Goal: Task Accomplishment & Management: Manage account settings

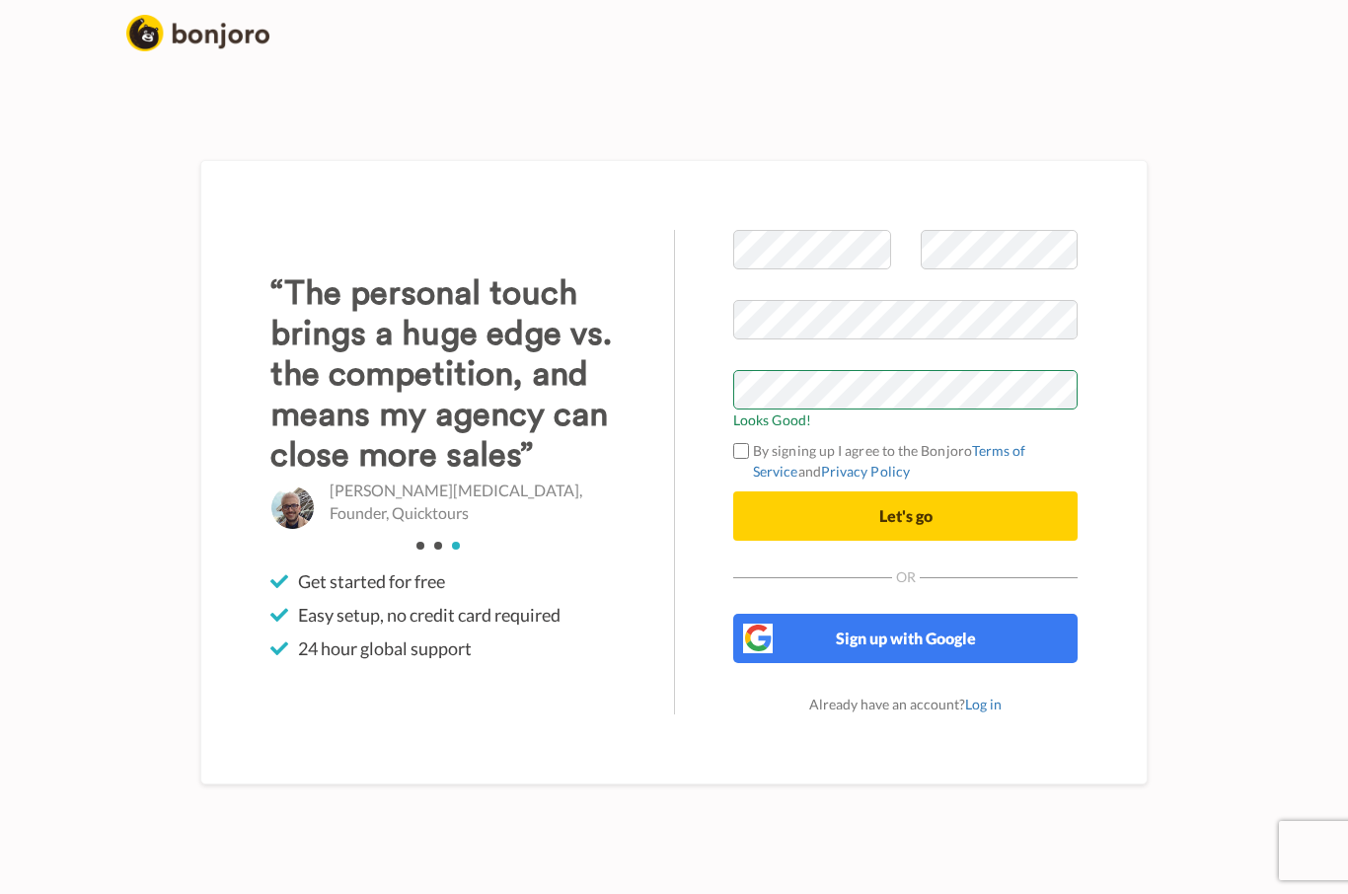
click at [871, 515] on button "Let's go" at bounding box center [905, 515] width 344 height 49
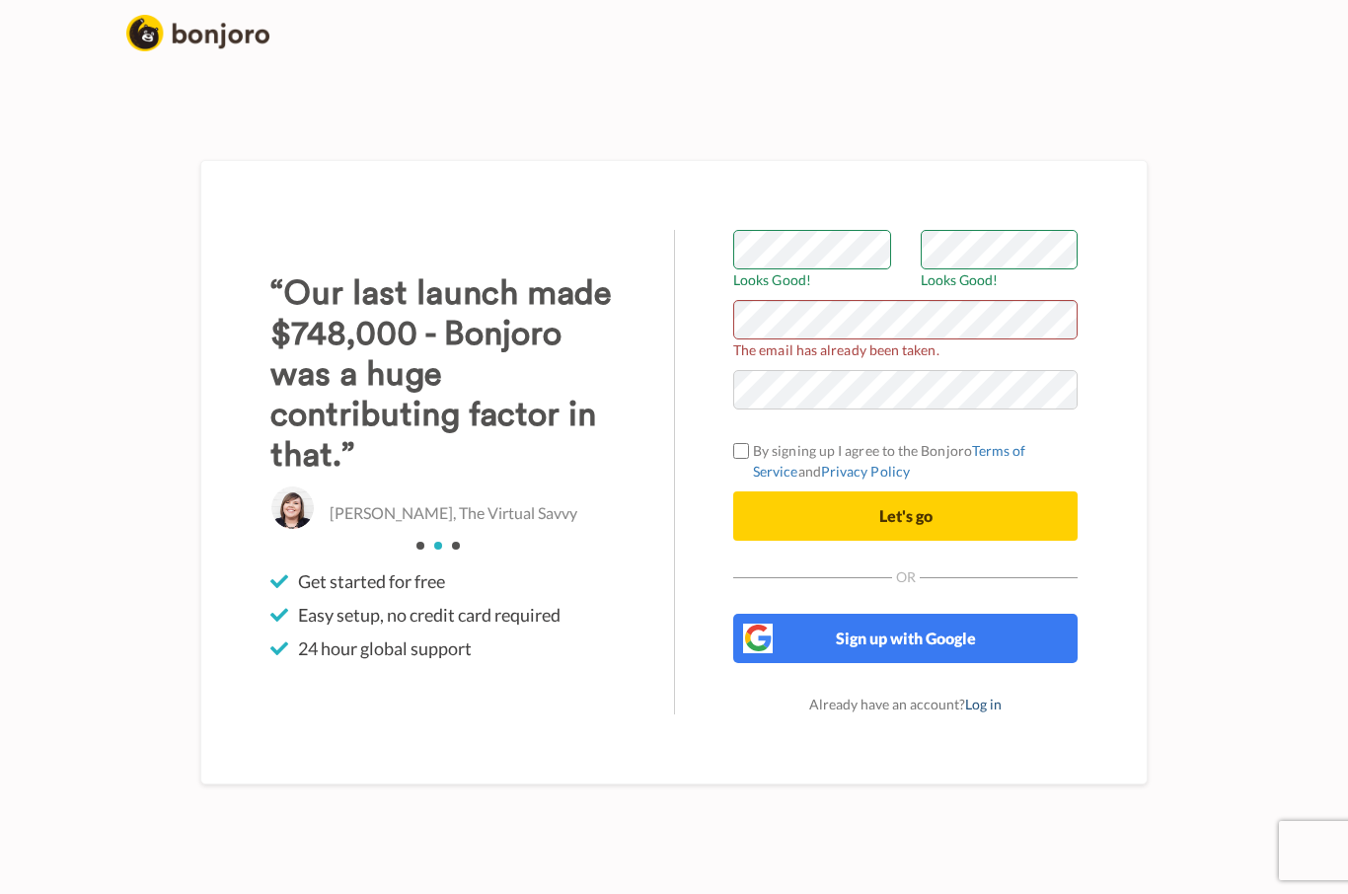
click at [988, 706] on link "Log in" at bounding box center [983, 704] width 37 height 17
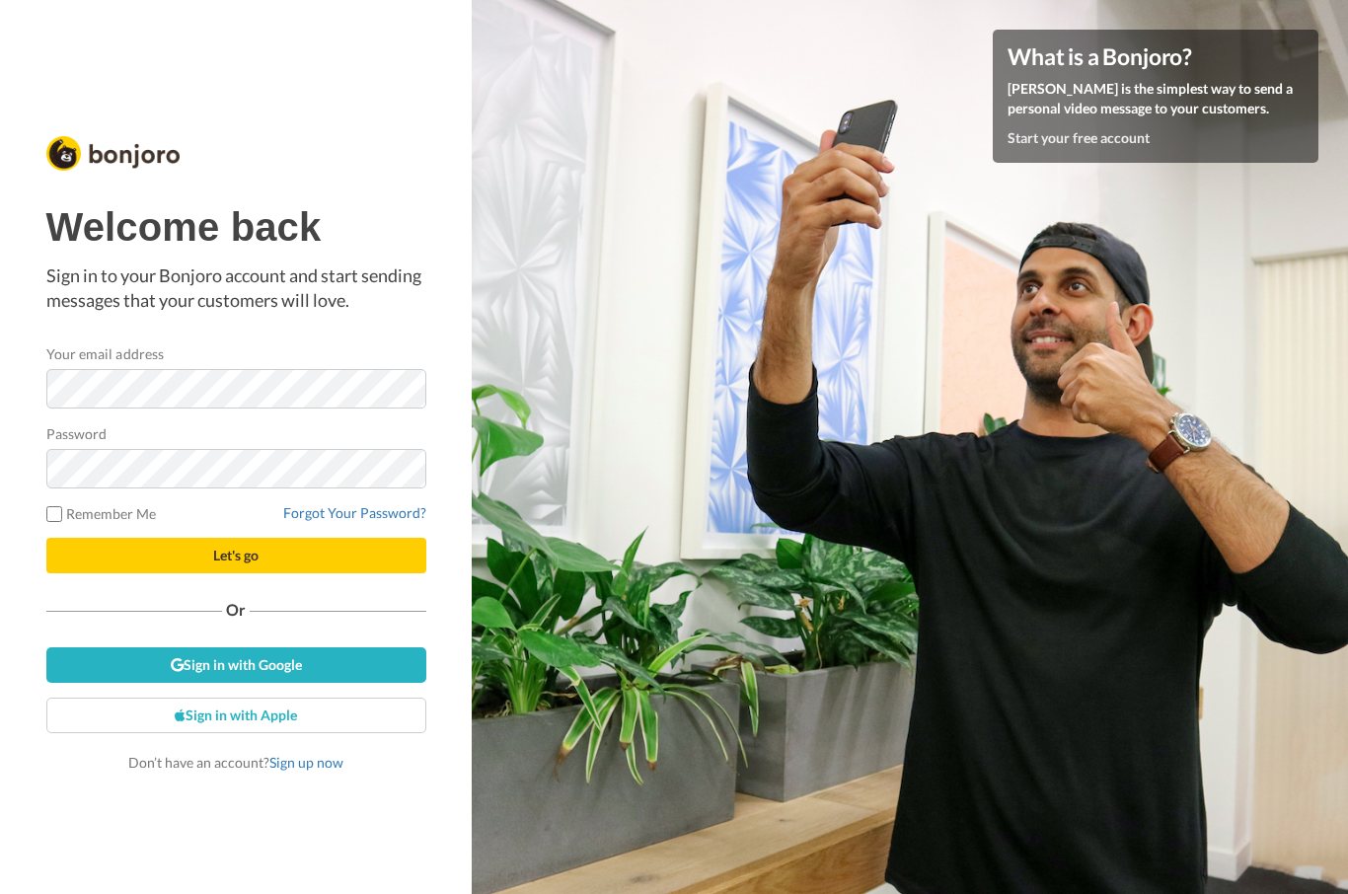
click at [236, 555] on button "Let's go" at bounding box center [236, 556] width 380 height 36
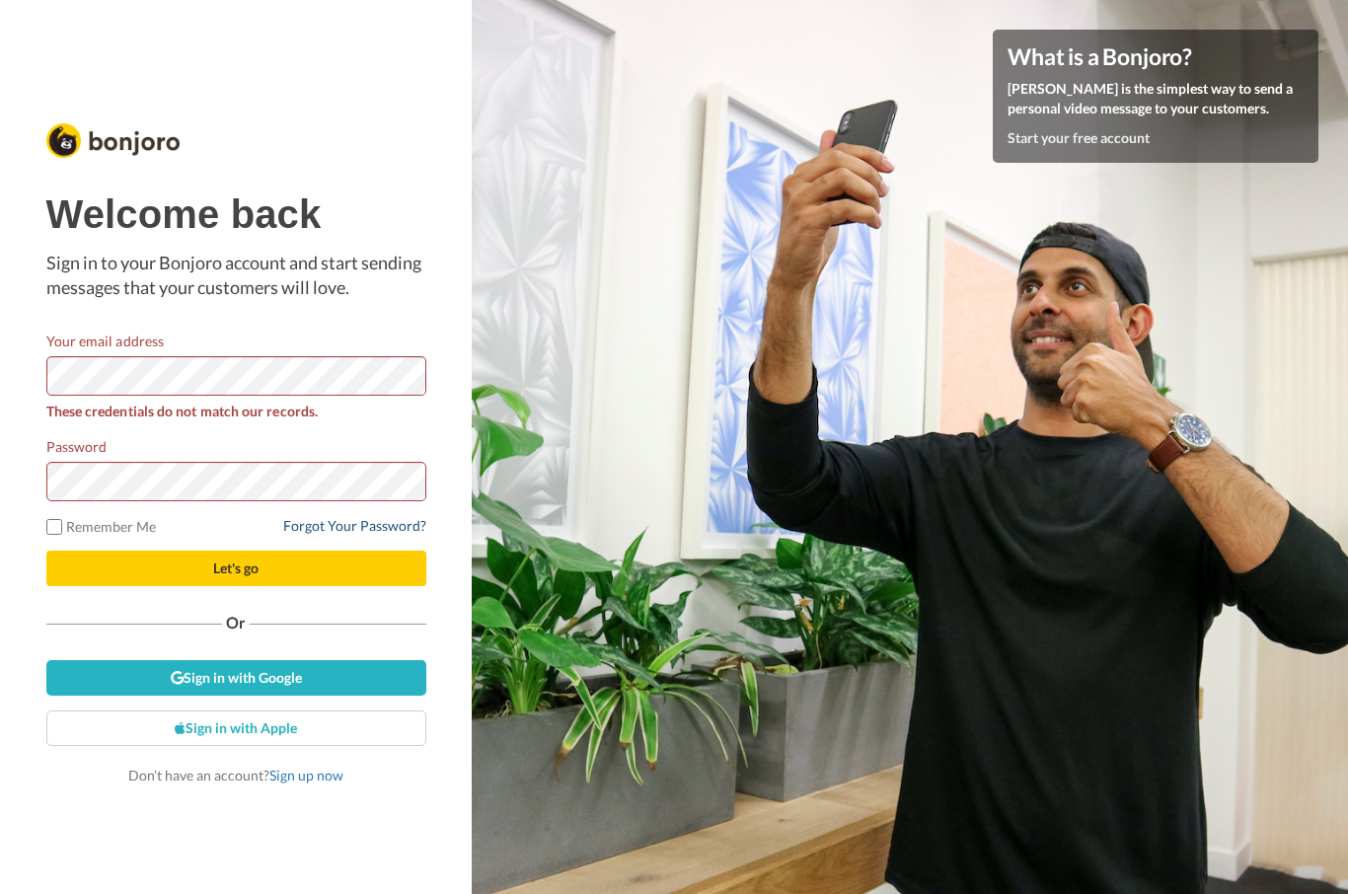
click at [377, 525] on link "Forgot Your Password?" at bounding box center [354, 525] width 143 height 17
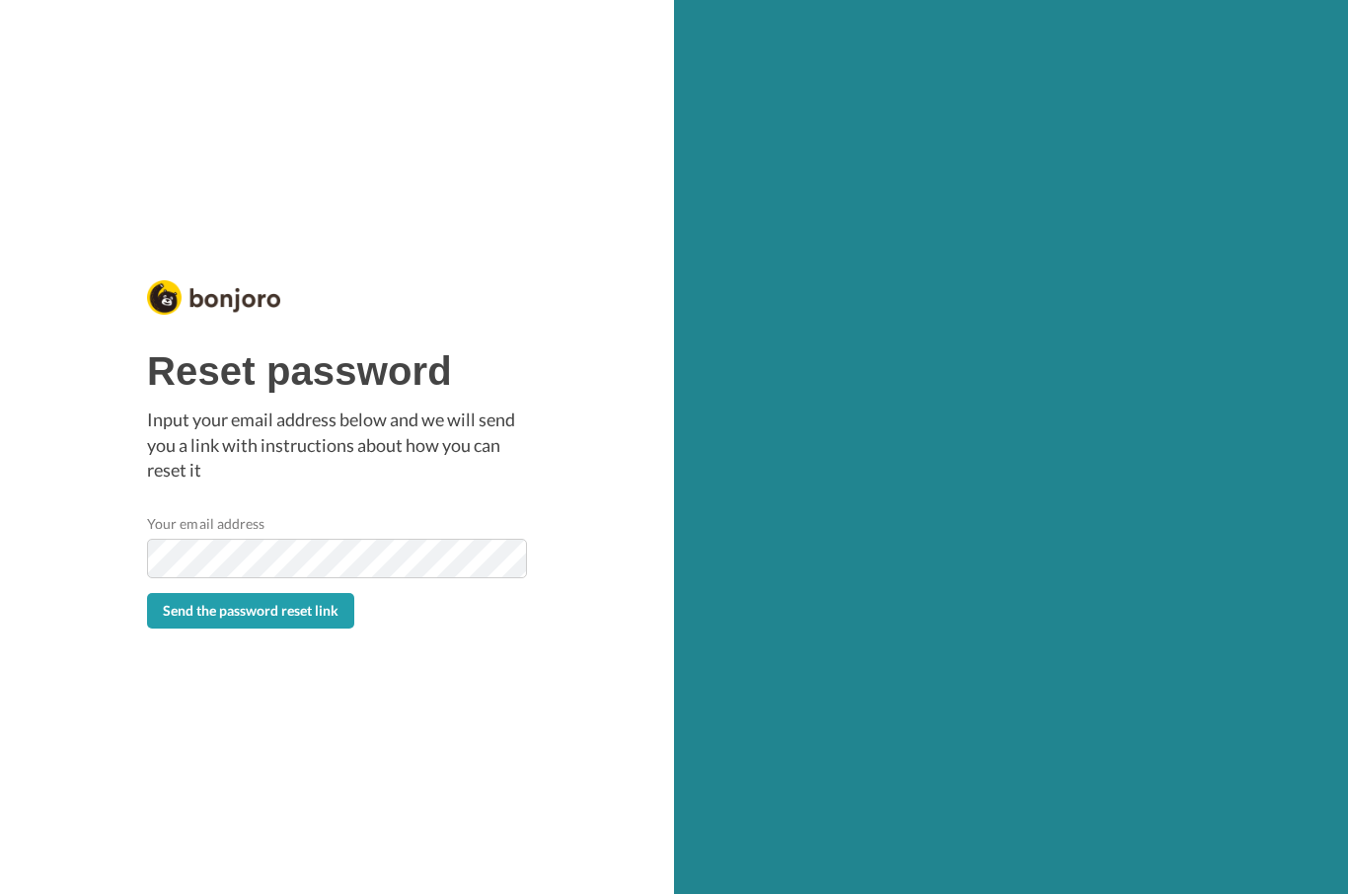
click at [289, 612] on span "Send the password reset link" at bounding box center [251, 610] width 176 height 17
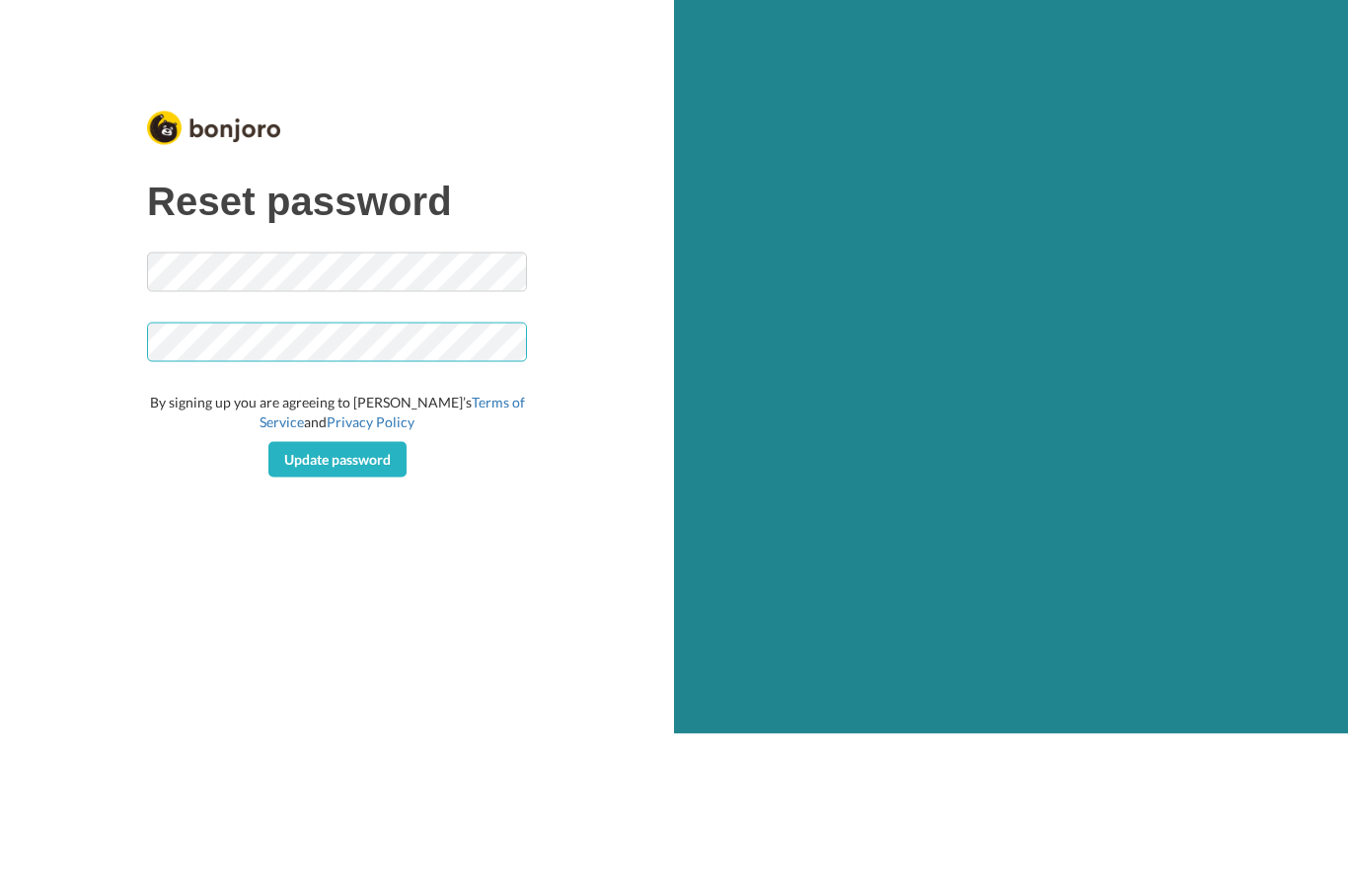
click at [177, 344] on div "Reset password By signing up you are agreeing to Bonjoro’s Terms of Service and…" at bounding box center [337, 488] width 380 height 298
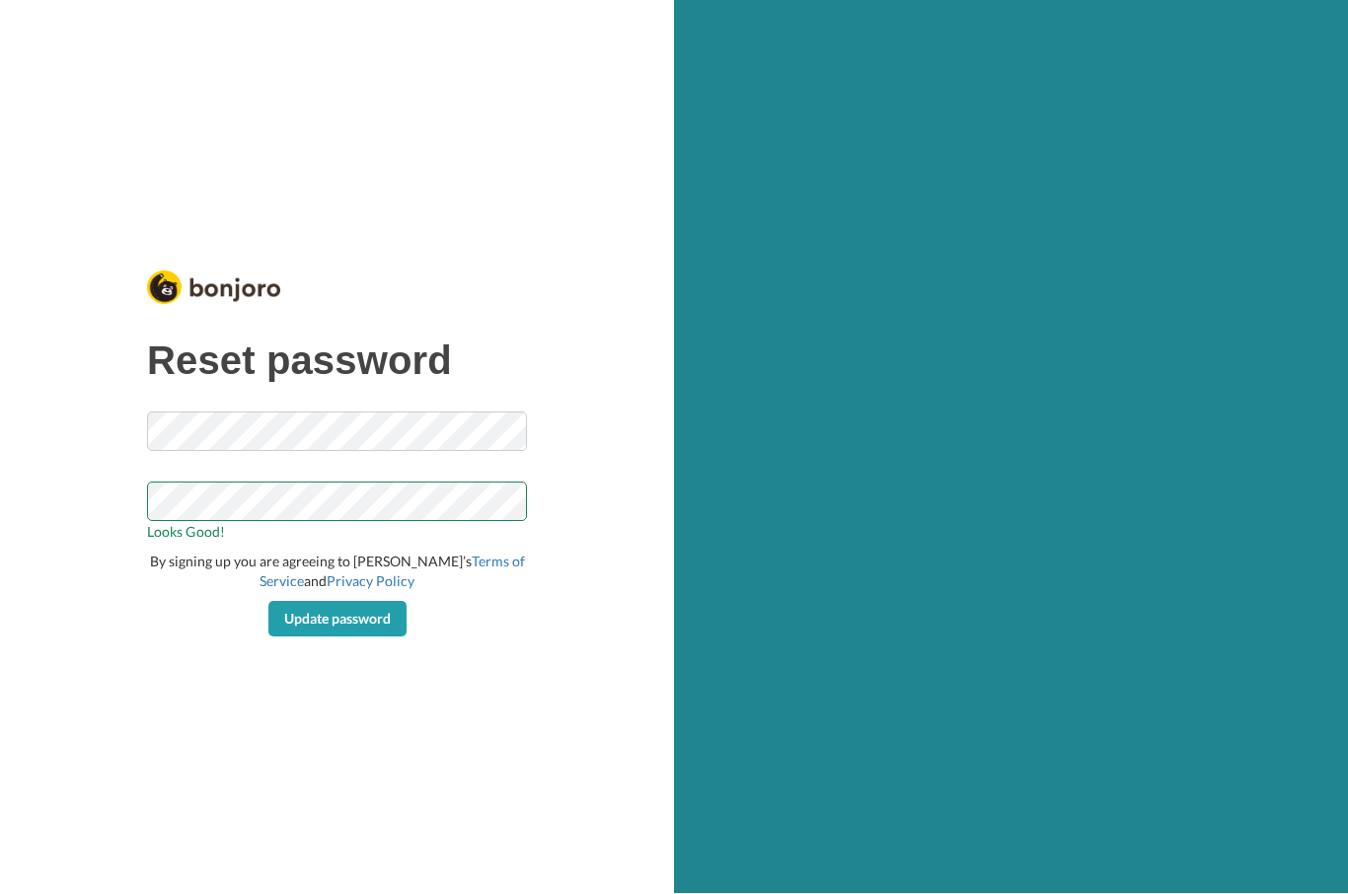
click at [372, 616] on span "Update password" at bounding box center [337, 619] width 107 height 17
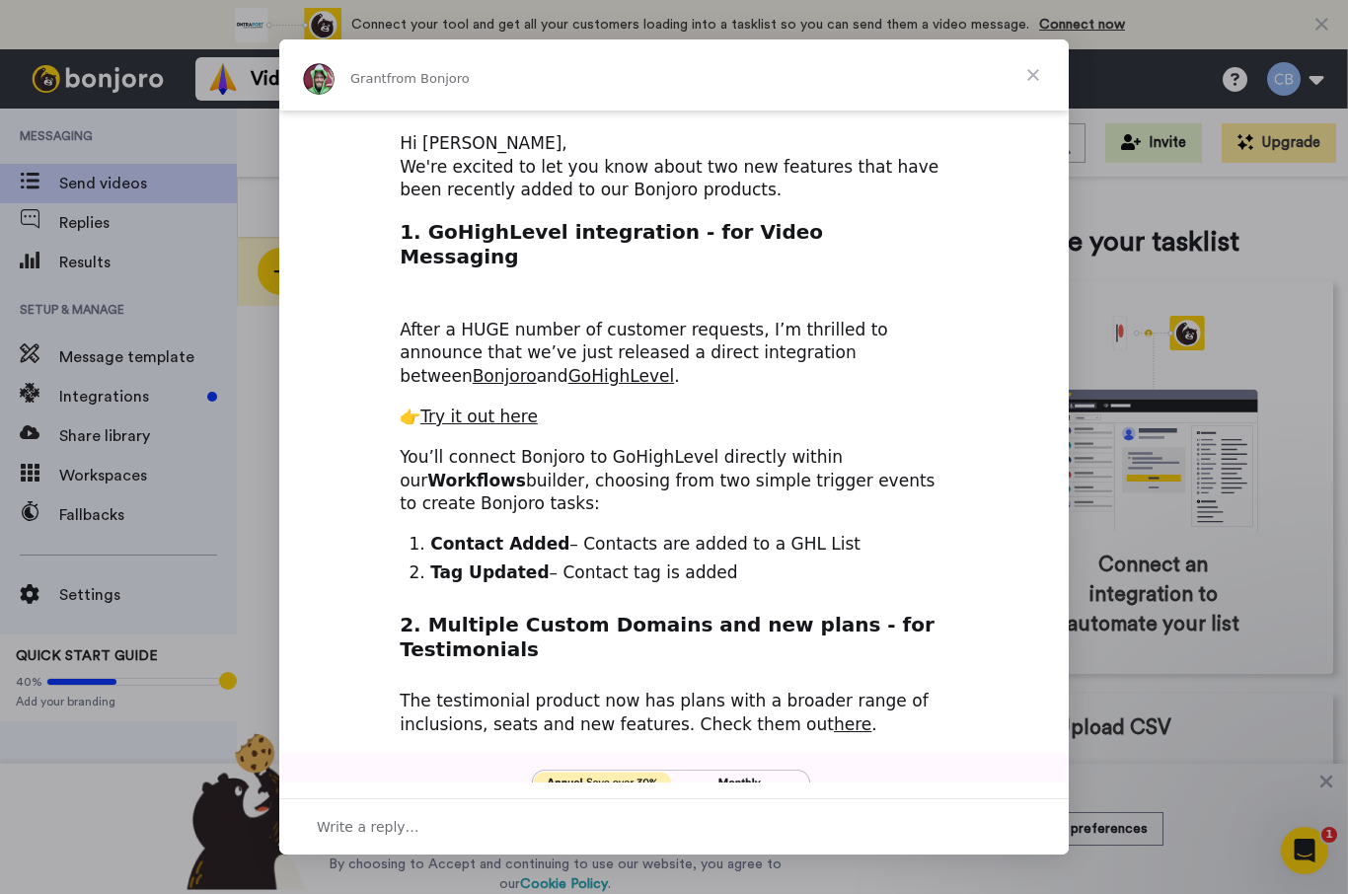
scroll to position [103, 0]
click at [494, 406] on link "Try it out here" at bounding box center [478, 416] width 117 height 20
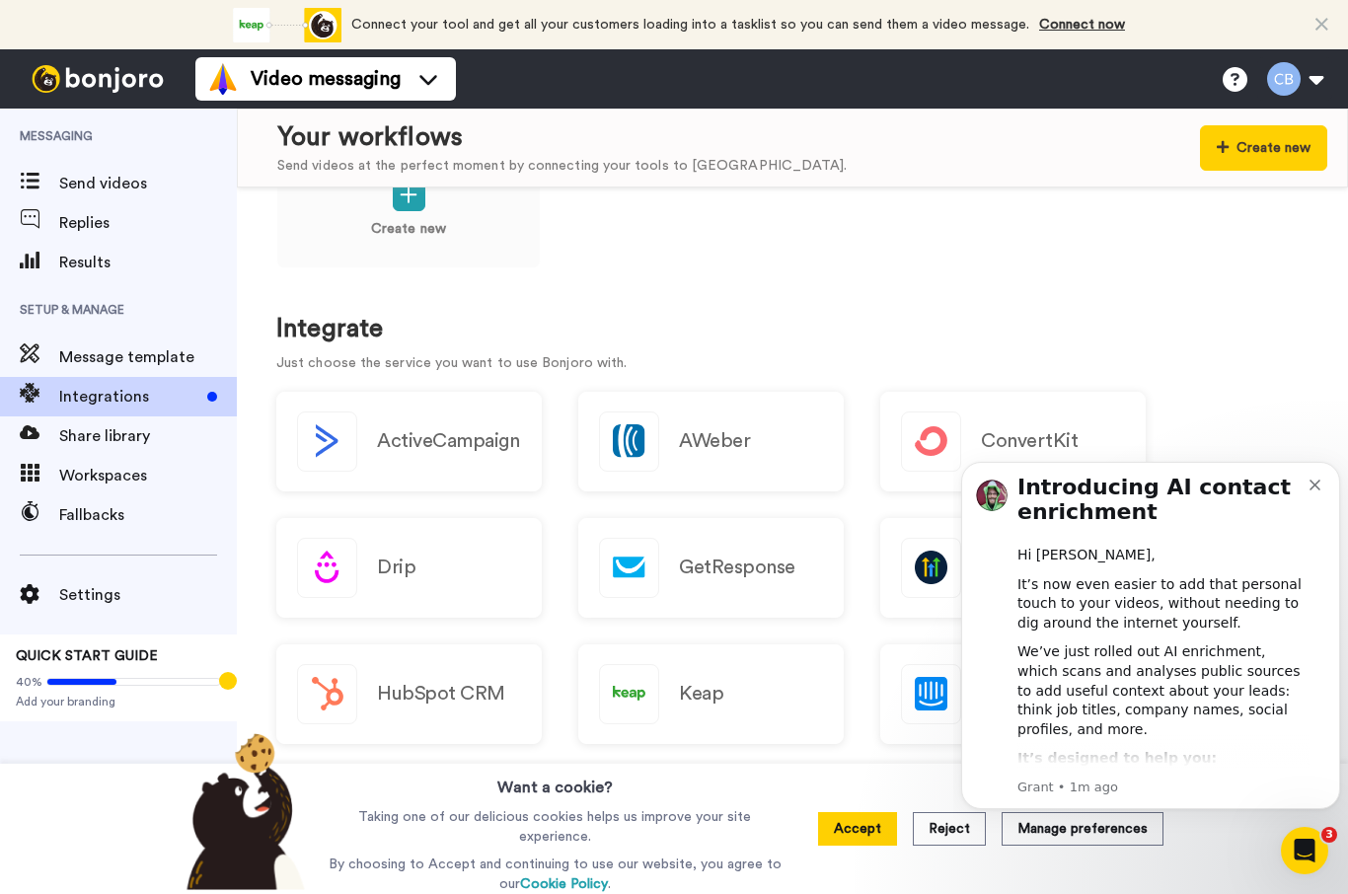
scroll to position [83, 0]
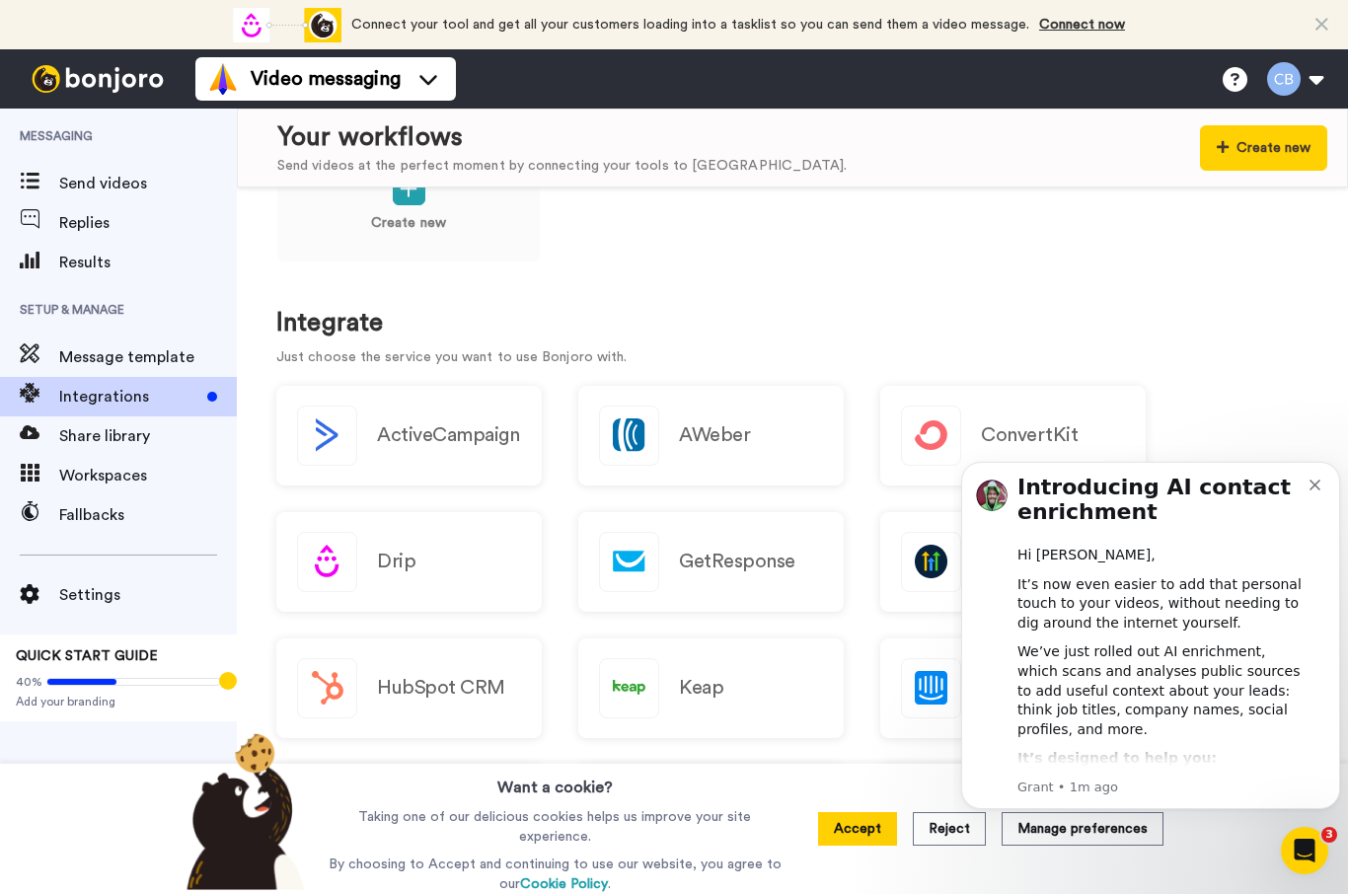
click at [1312, 489] on icon "Dismiss notification" at bounding box center [1314, 485] width 11 height 11
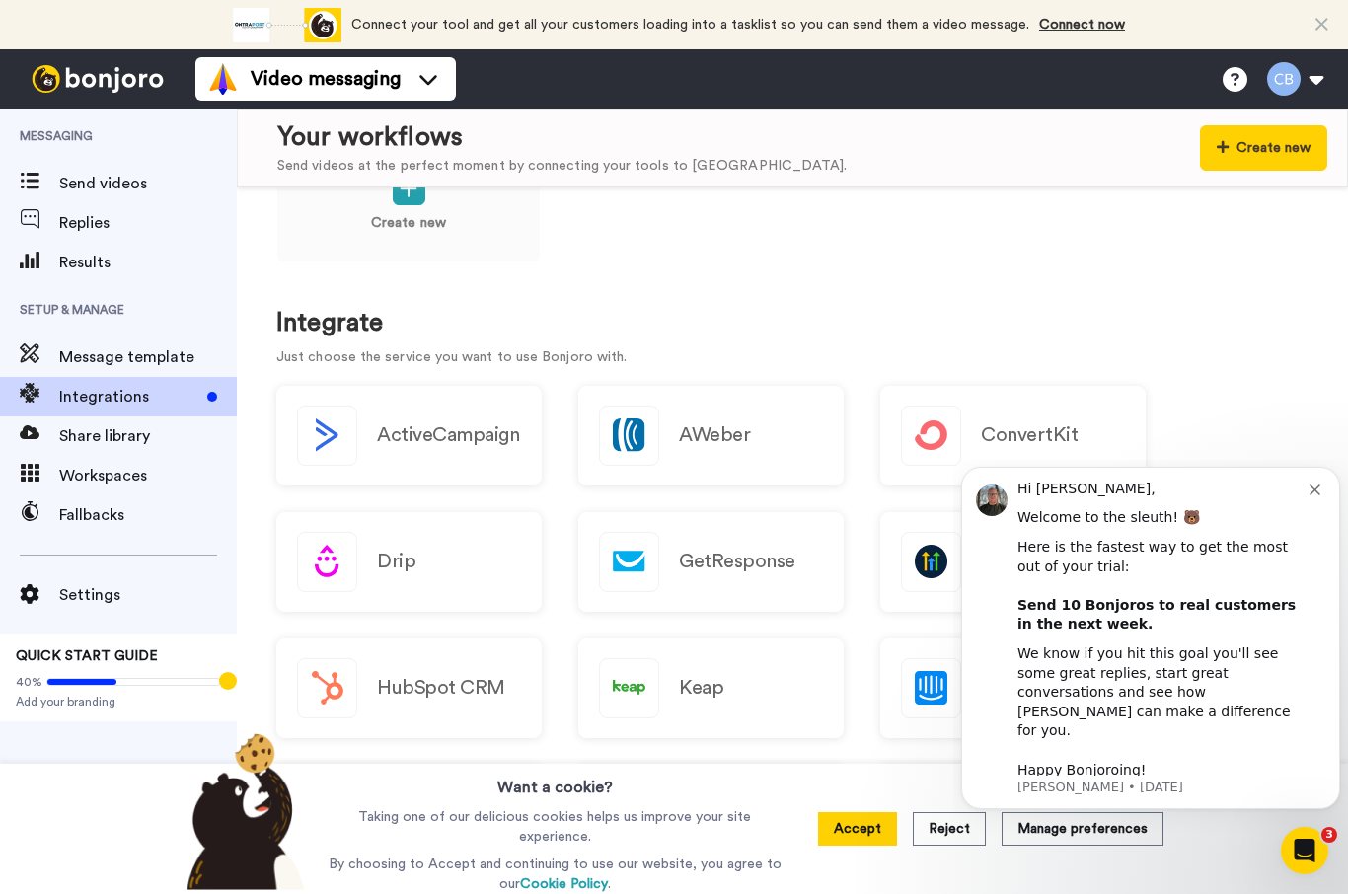
click at [1306, 522] on div "Hi [PERSON_NAME], Welcome to the sleuth! 🐻 Here is the fastest way to get the m…" at bounding box center [1163, 630] width 292 height 300
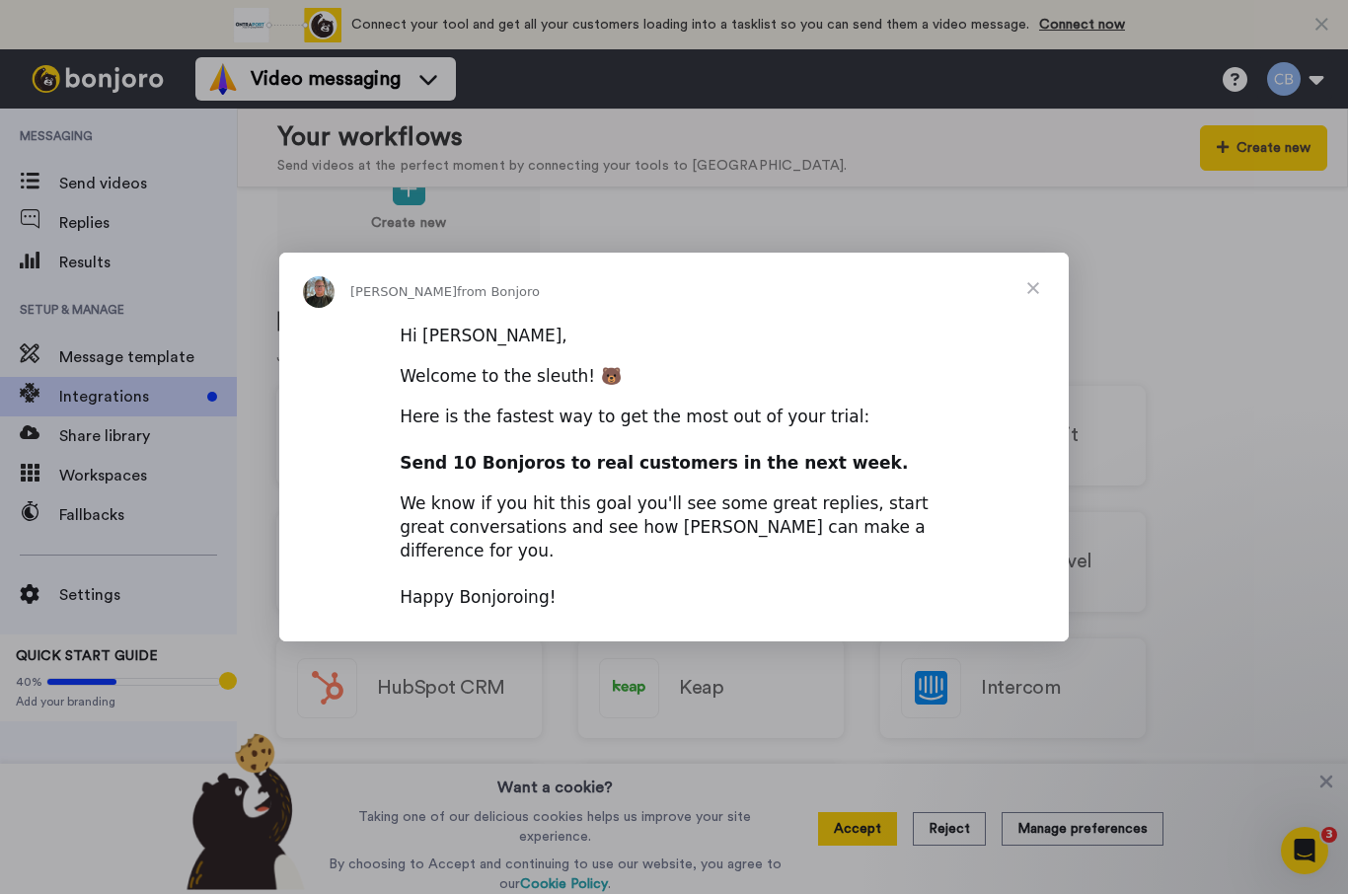
scroll to position [0, 0]
click at [1030, 306] on span "Close" at bounding box center [1032, 288] width 71 height 71
